Goal: Task Accomplishment & Management: Manage account settings

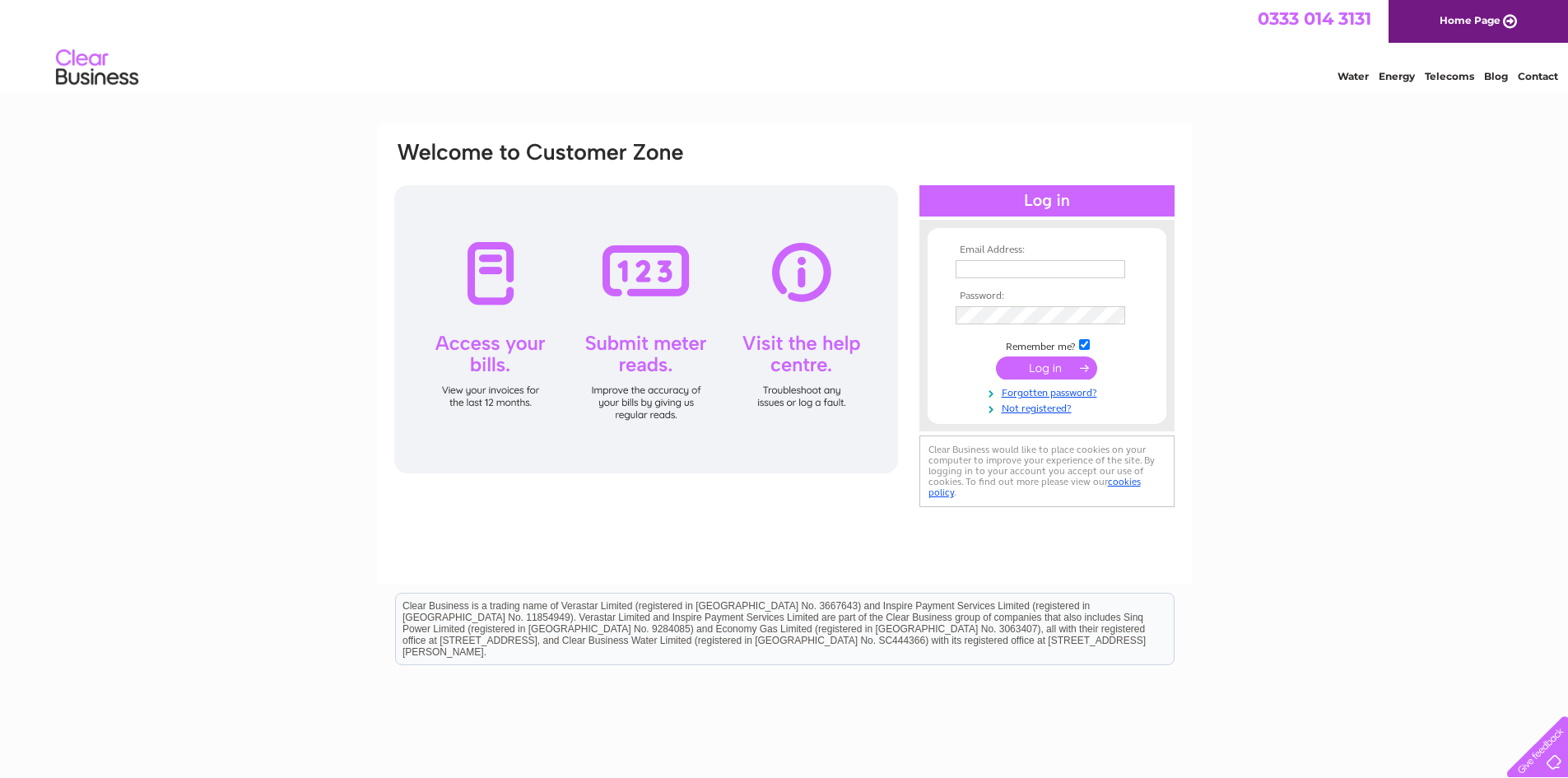
type input "[EMAIL_ADDRESS][DOMAIN_NAME]"
click at [1049, 374] on input "submit" at bounding box center [1046, 369] width 101 height 23
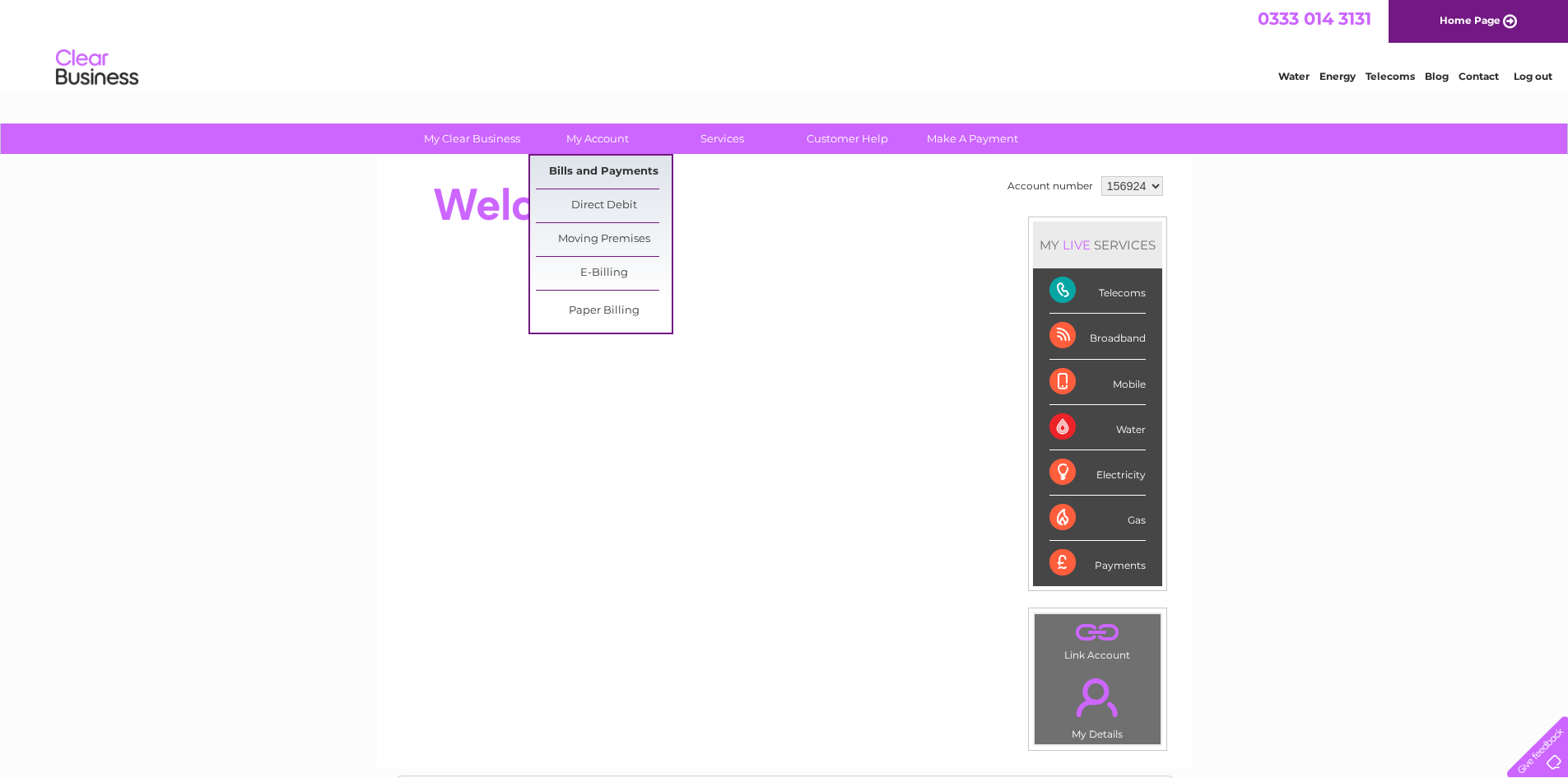
click at [578, 168] on link "Bills and Payments" at bounding box center [604, 173] width 136 height 33
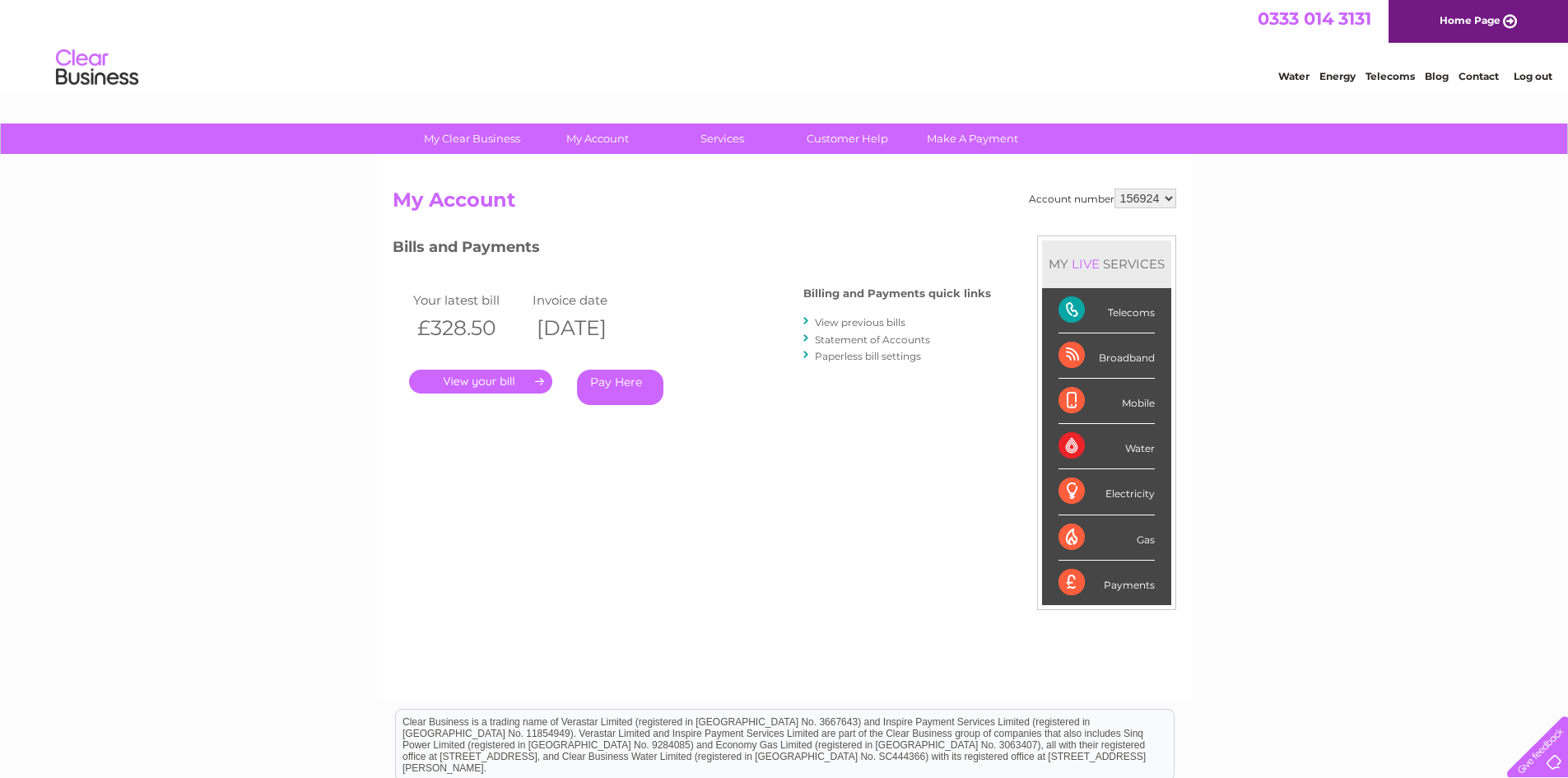
click at [497, 382] on link "." at bounding box center [481, 381] width 143 height 24
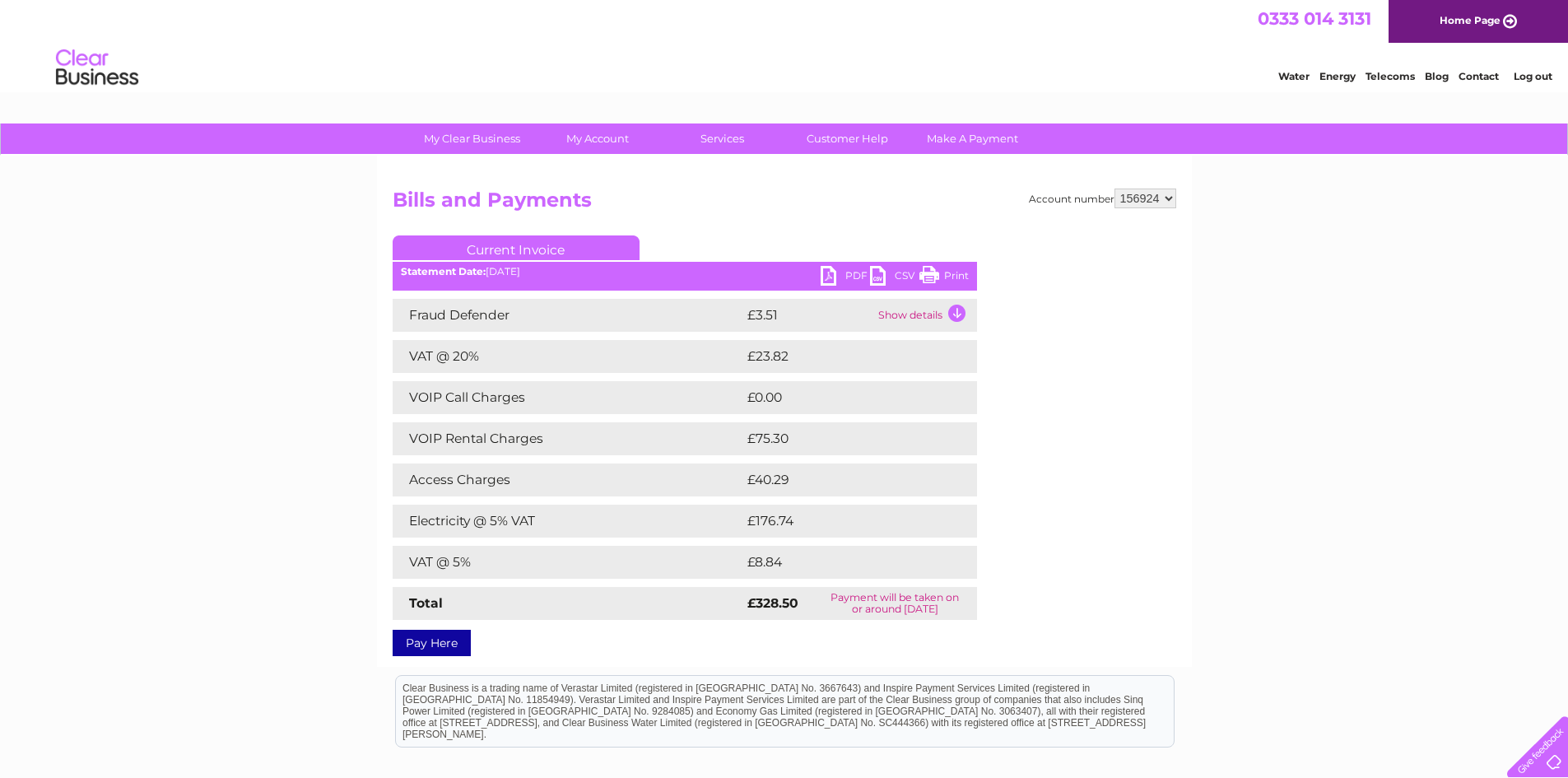
click at [823, 276] on link "PDF" at bounding box center [845, 278] width 49 height 24
click at [1521, 76] on link "Log out" at bounding box center [1533, 76] width 38 height 13
